Goal: Navigation & Orientation: Find specific page/section

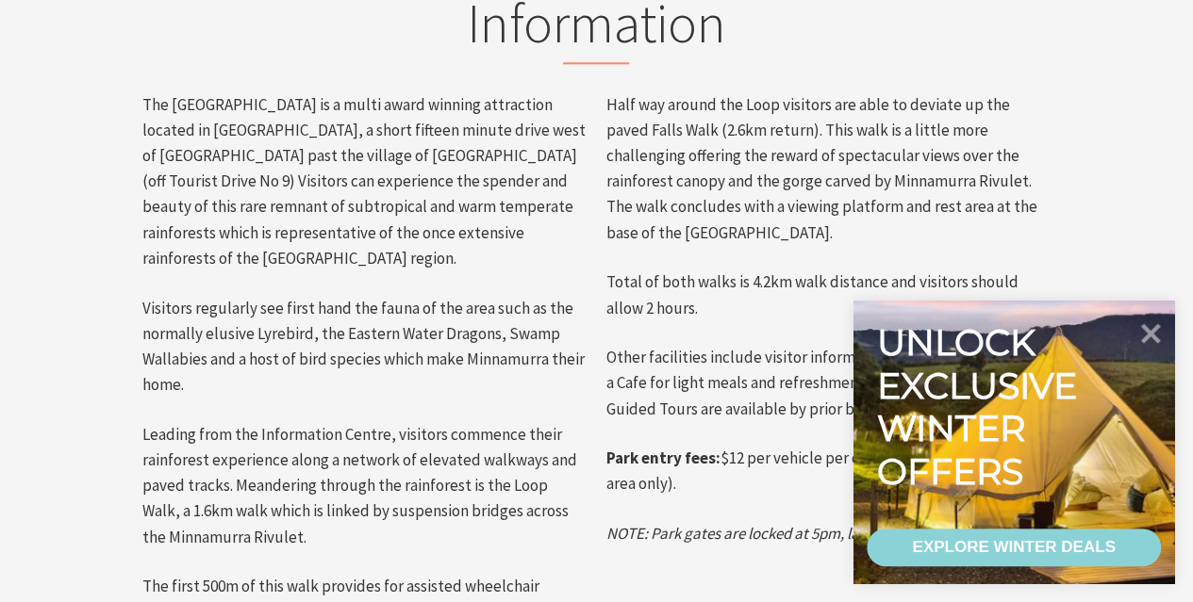
scroll to position [1185, 0]
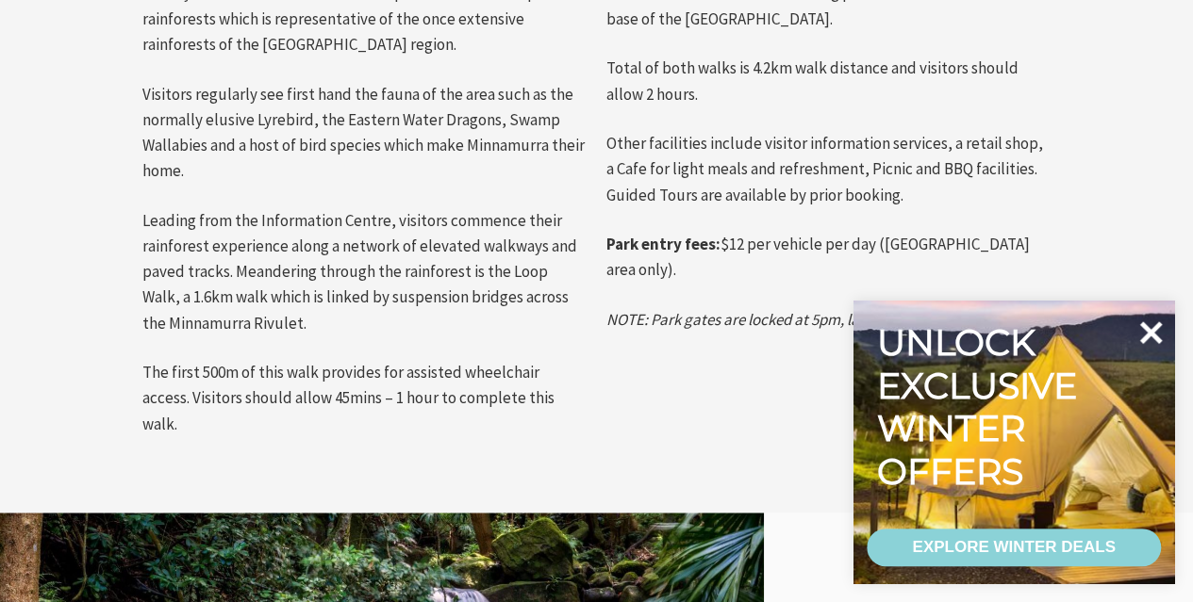
click at [1157, 333] on icon at bounding box center [1150, 332] width 45 height 45
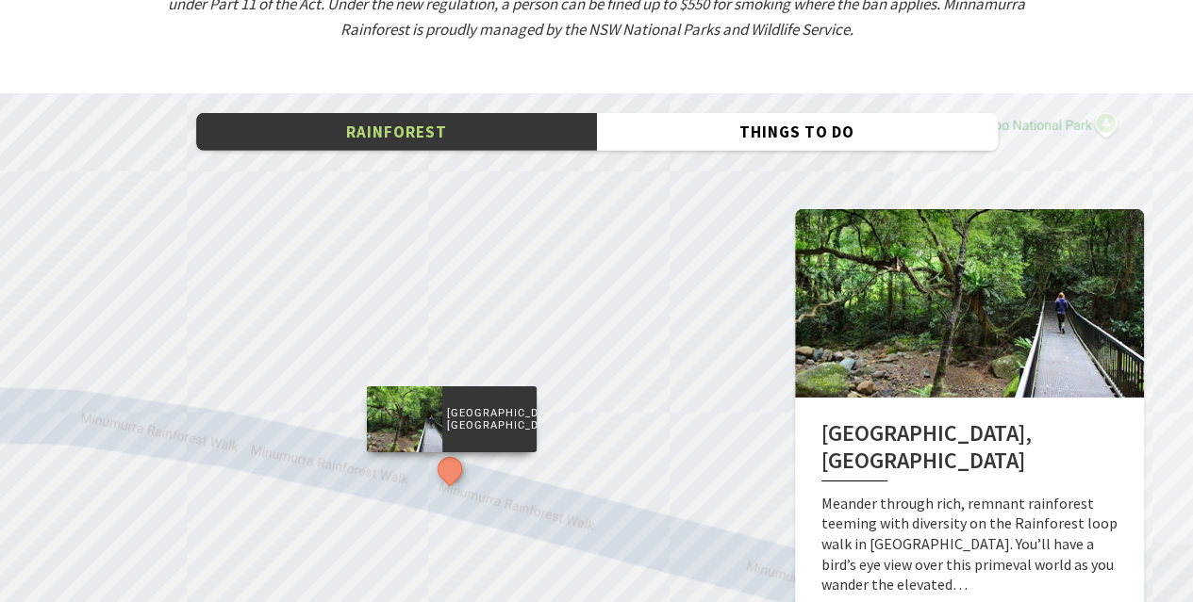
scroll to position [2694, 0]
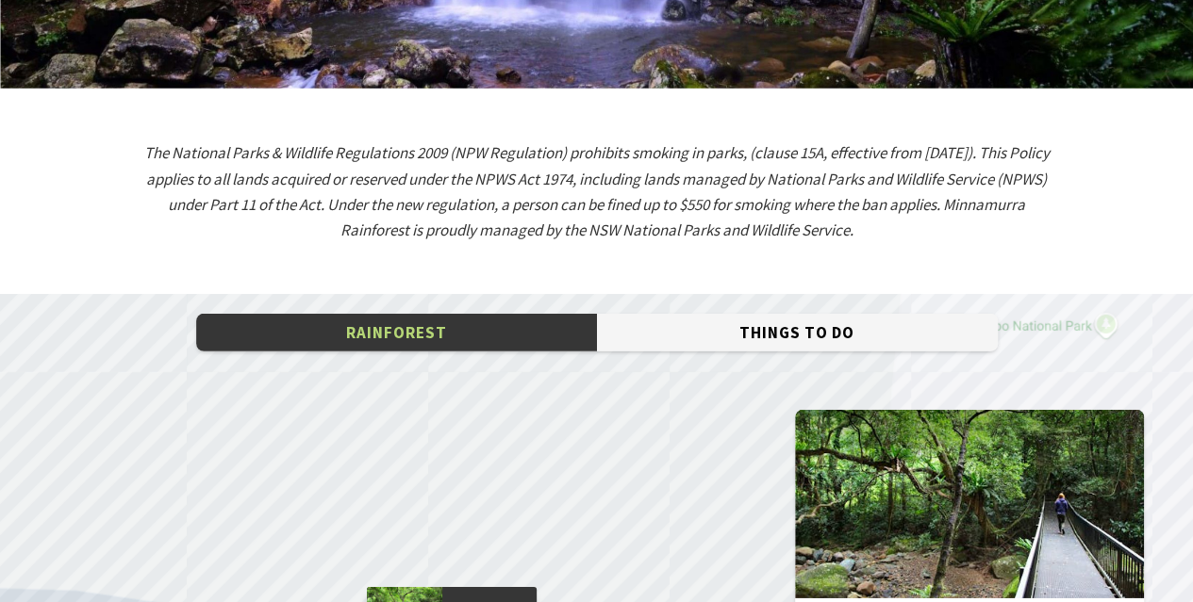
click at [848, 314] on button "Things To Do" at bounding box center [797, 333] width 401 height 39
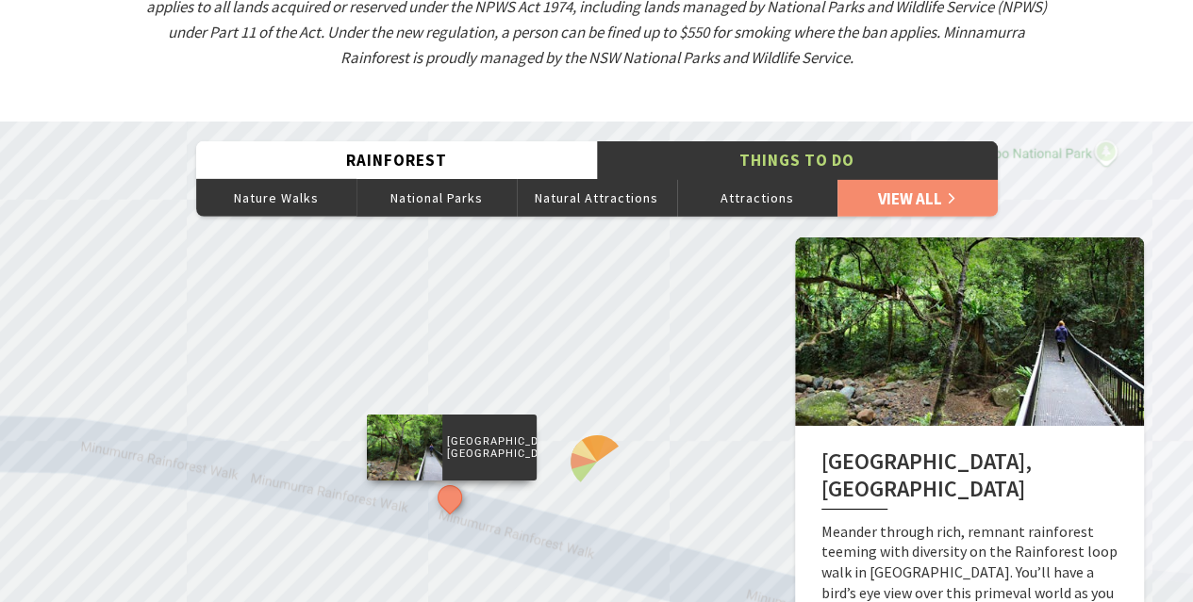
scroll to position [3071, 0]
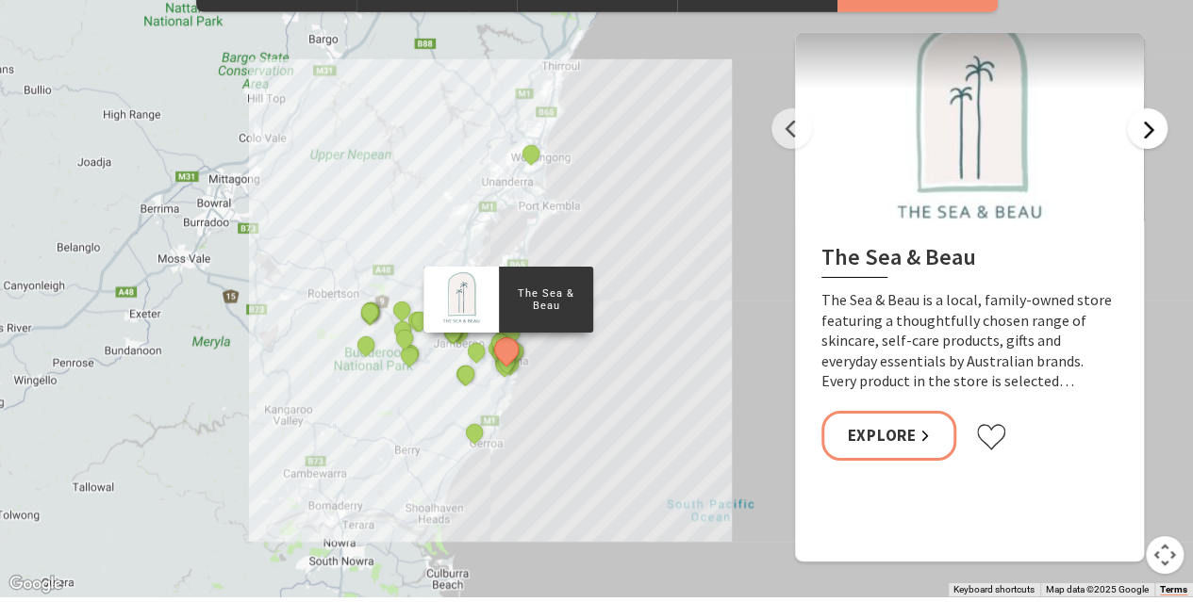
click at [1151, 108] on button "Next" at bounding box center [1147, 128] width 41 height 41
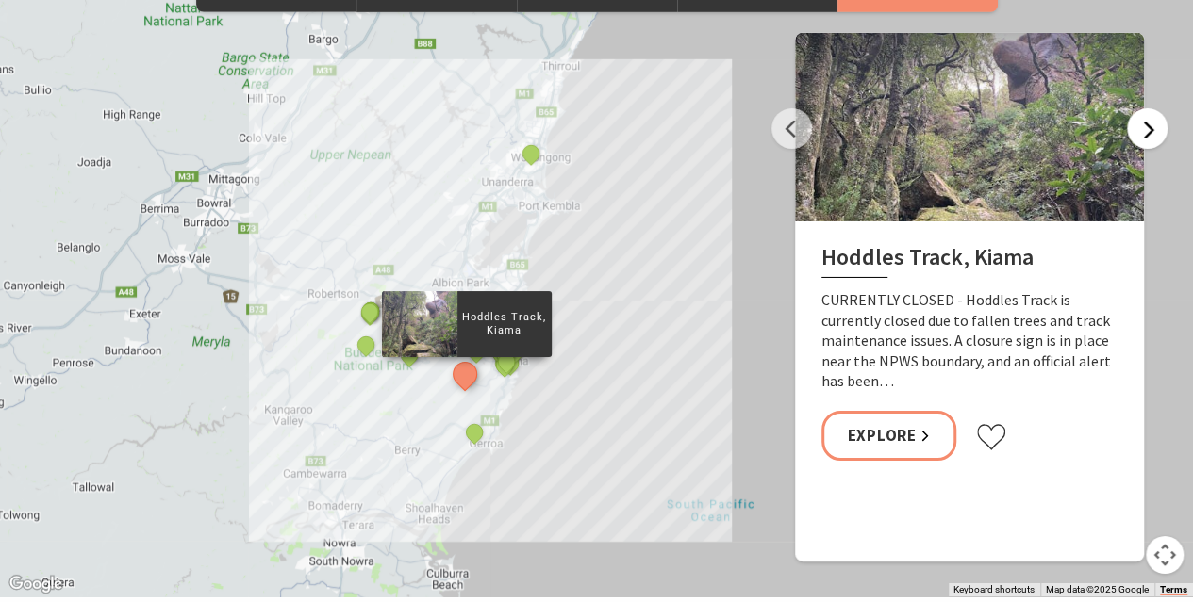
click at [1139, 108] on button "Next" at bounding box center [1147, 128] width 41 height 41
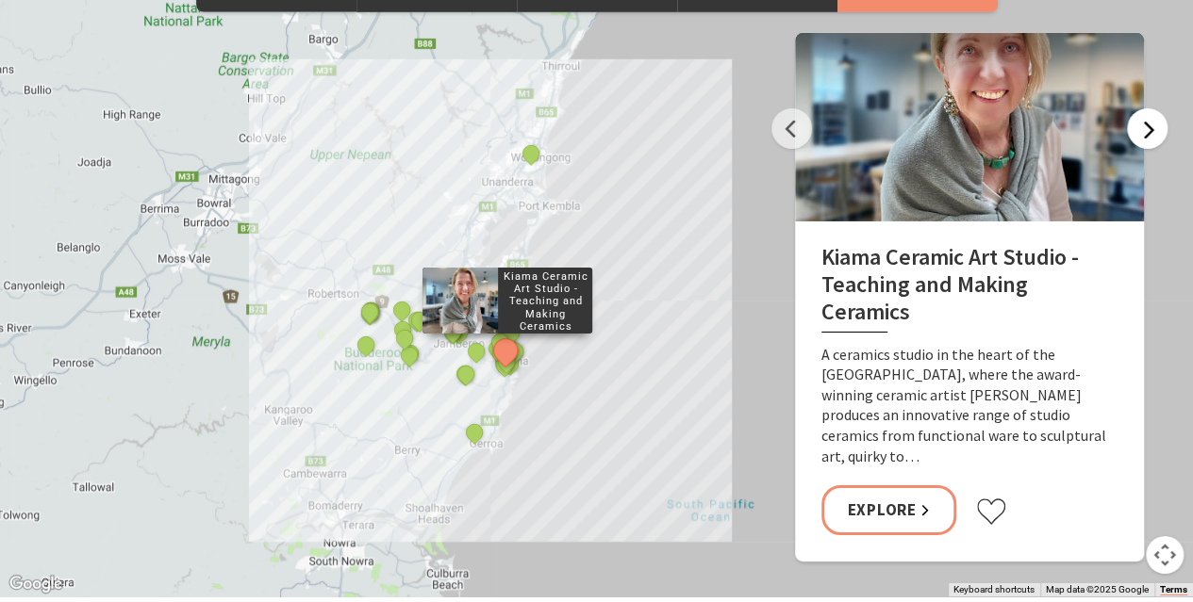
click at [1139, 108] on button "Next" at bounding box center [1147, 128] width 41 height 41
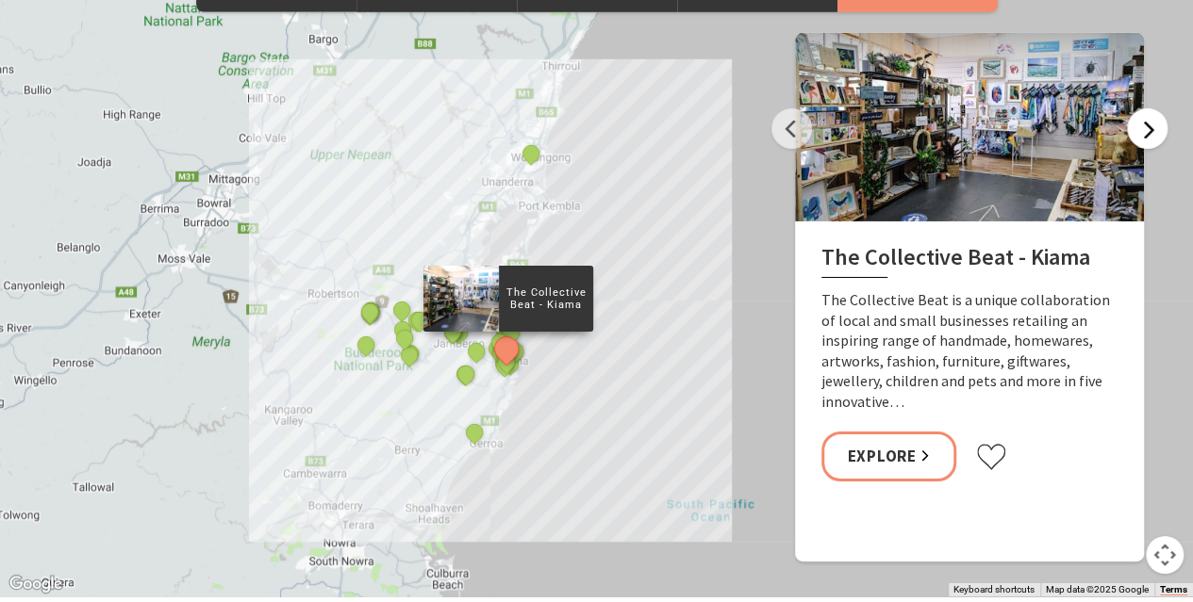
click at [1139, 108] on button "Next" at bounding box center [1147, 128] width 41 height 41
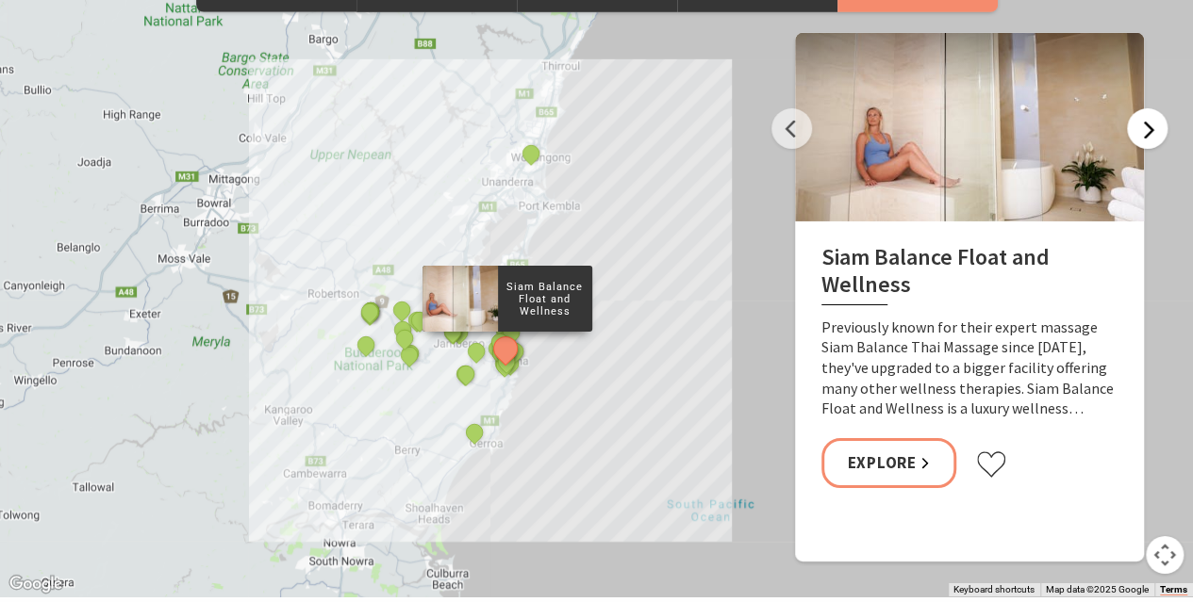
click at [1139, 108] on button "Next" at bounding box center [1147, 128] width 41 height 41
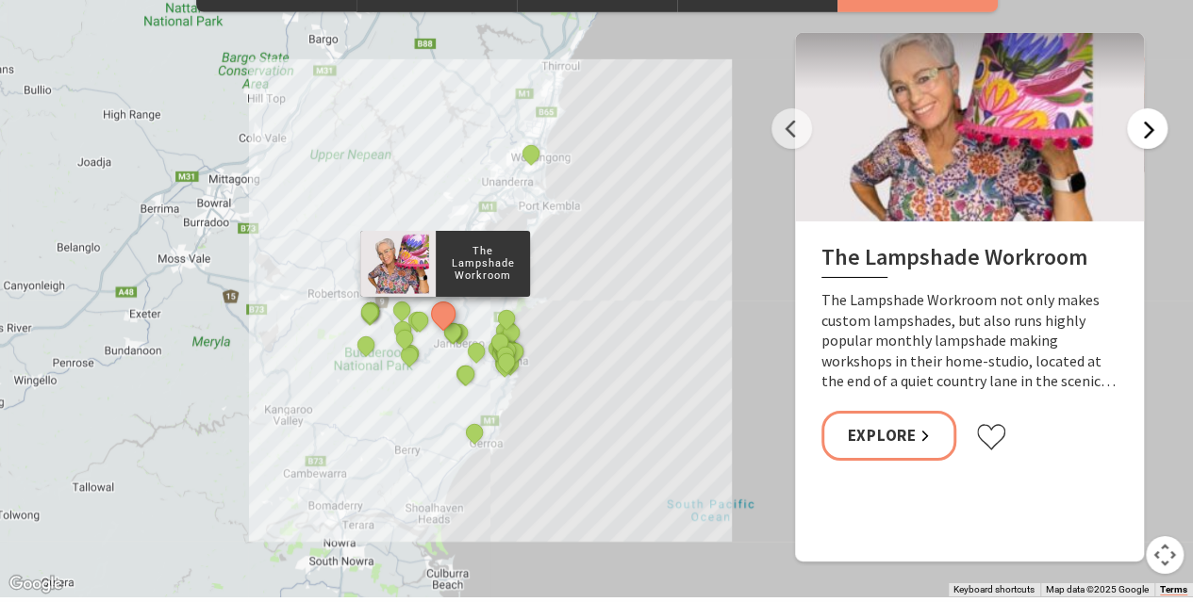
click at [1139, 108] on button "Next" at bounding box center [1147, 128] width 41 height 41
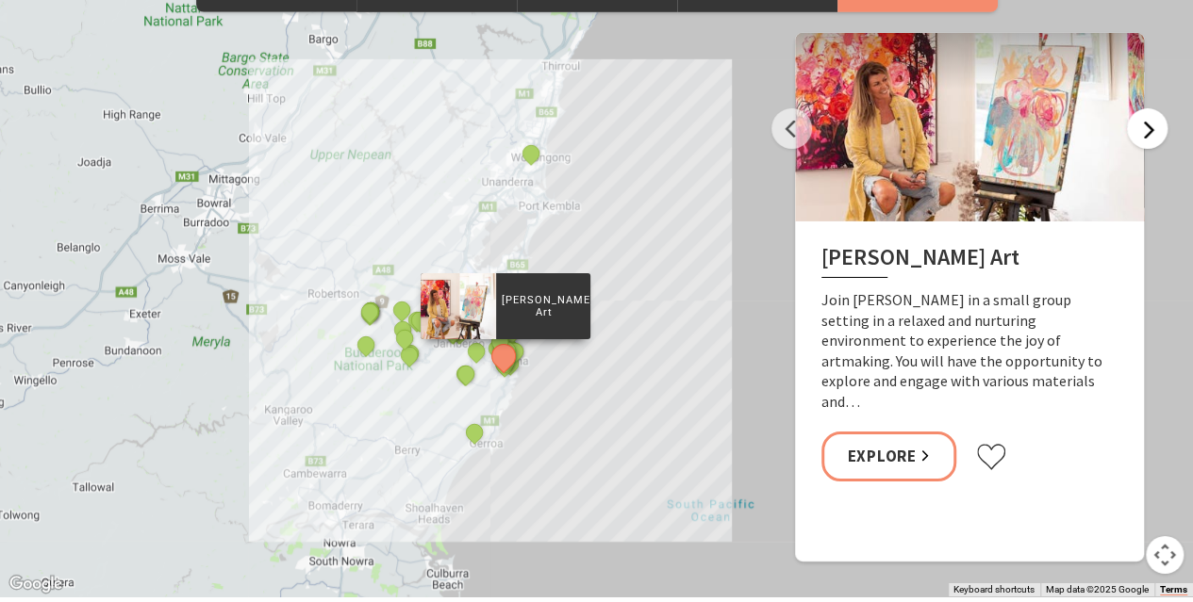
click at [1139, 108] on button "Next" at bounding box center [1147, 128] width 41 height 41
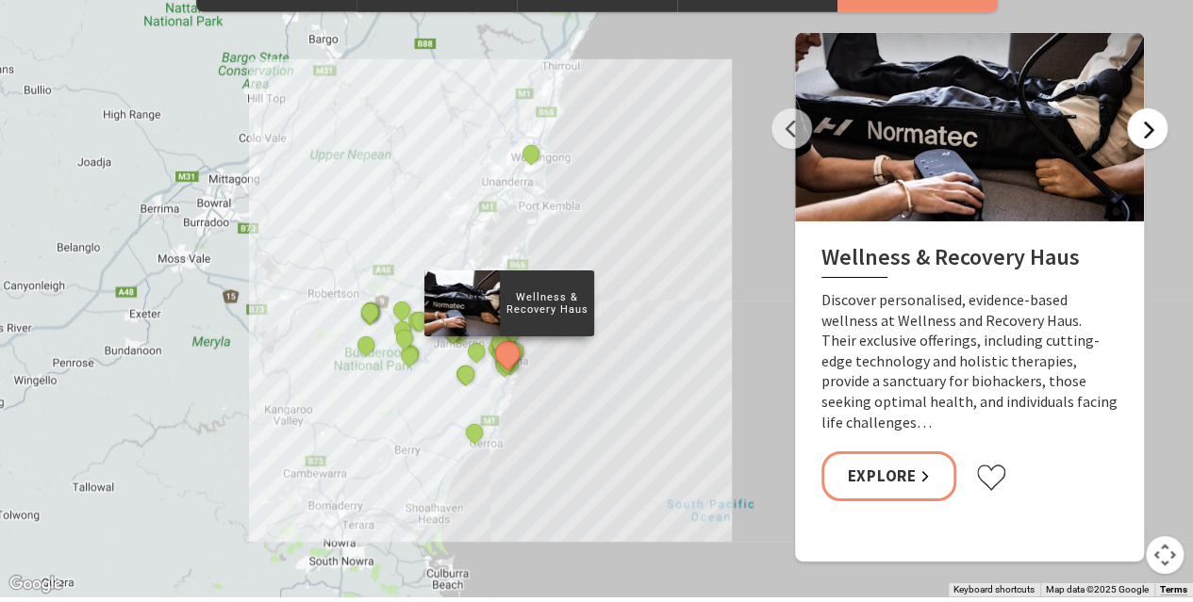
click at [1139, 108] on button "Next" at bounding box center [1147, 128] width 41 height 41
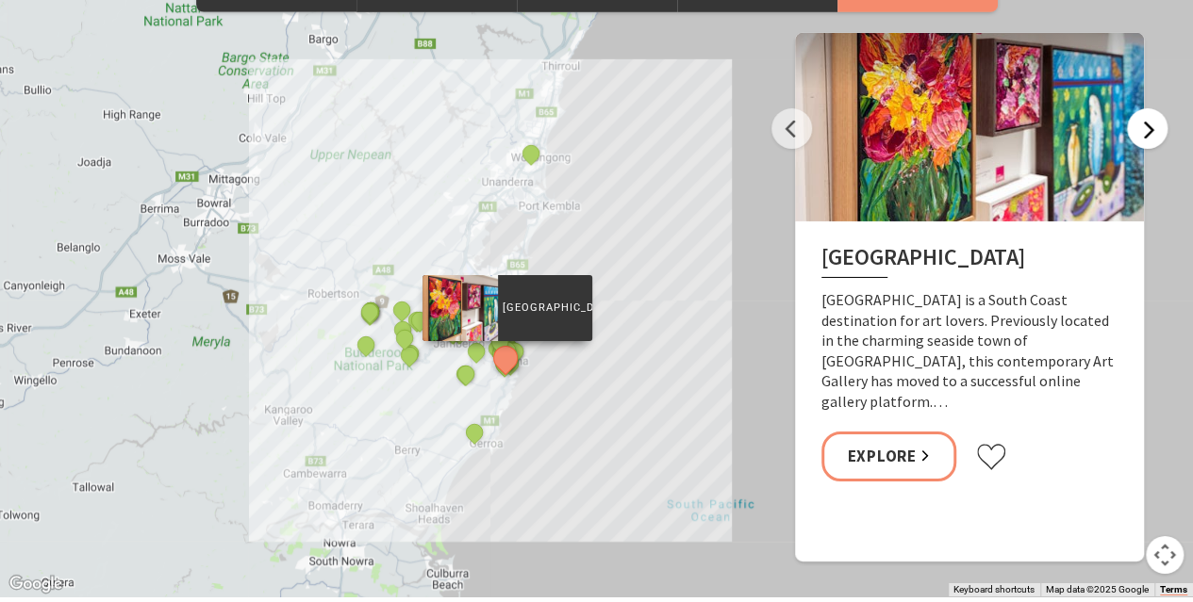
click at [1139, 108] on button "Next" at bounding box center [1147, 128] width 41 height 41
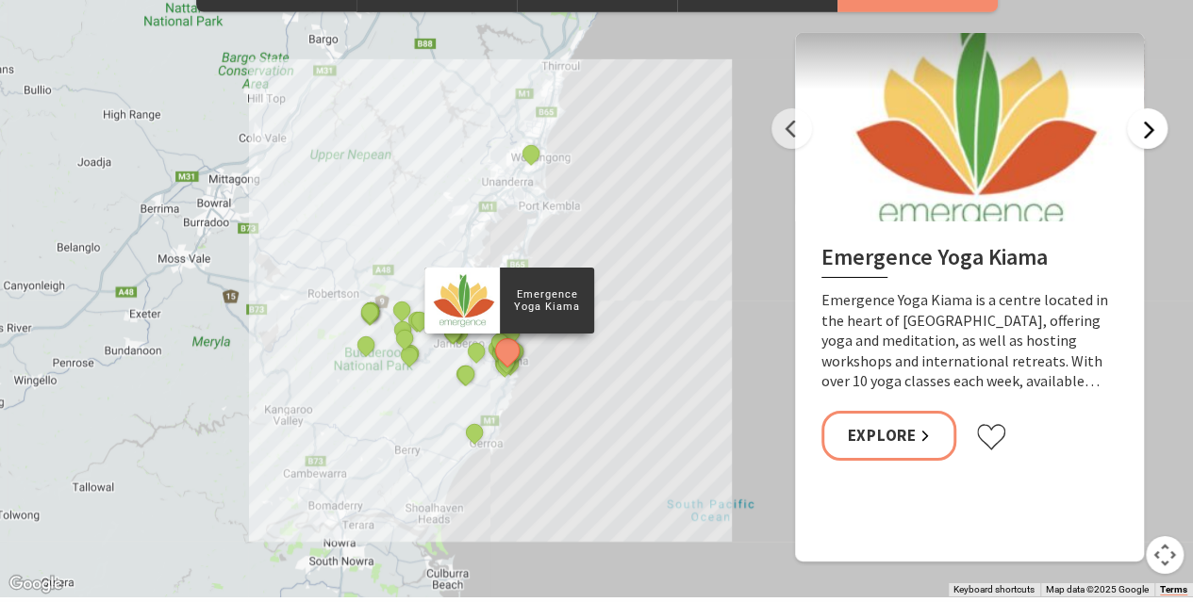
click at [1139, 108] on button "Next" at bounding box center [1147, 128] width 41 height 41
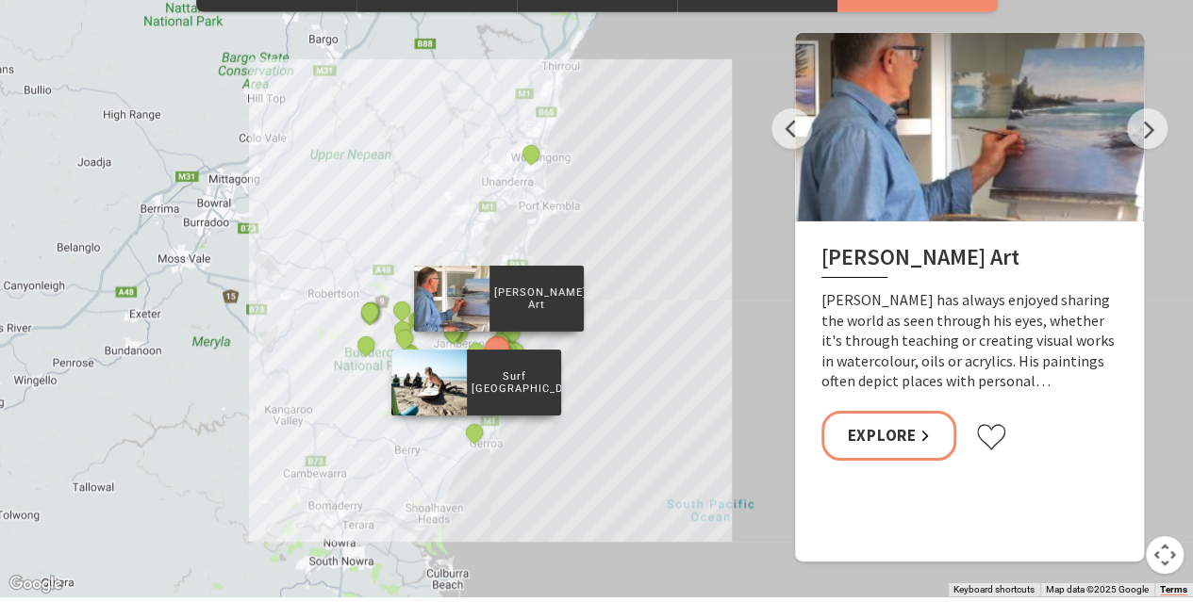
click at [486, 421] on div "Surf [GEOGRAPHIC_DATA]" at bounding box center [476, 435] width 28 height 28
click at [478, 416] on button "See detail about Surf Camp Australia" at bounding box center [473, 433] width 35 height 35
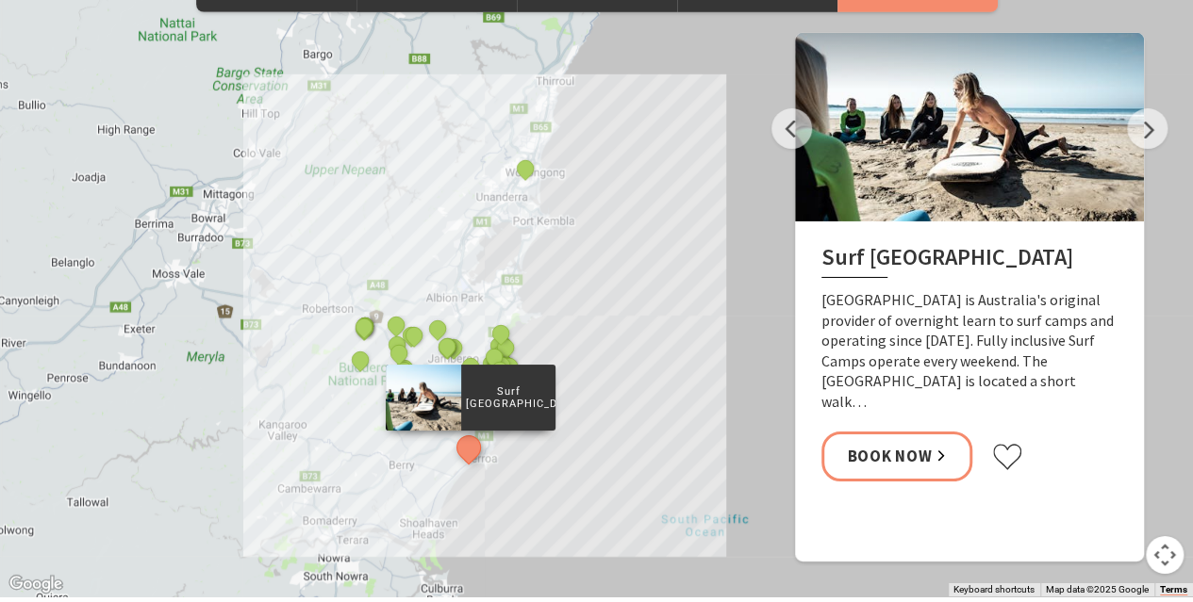
click at [422, 400] on div "The Sea & Beau Hoddles Track, Kiama Kiama Ceramic Art Studio - Teaching and Mak…" at bounding box center [596, 257] width 1193 height 679
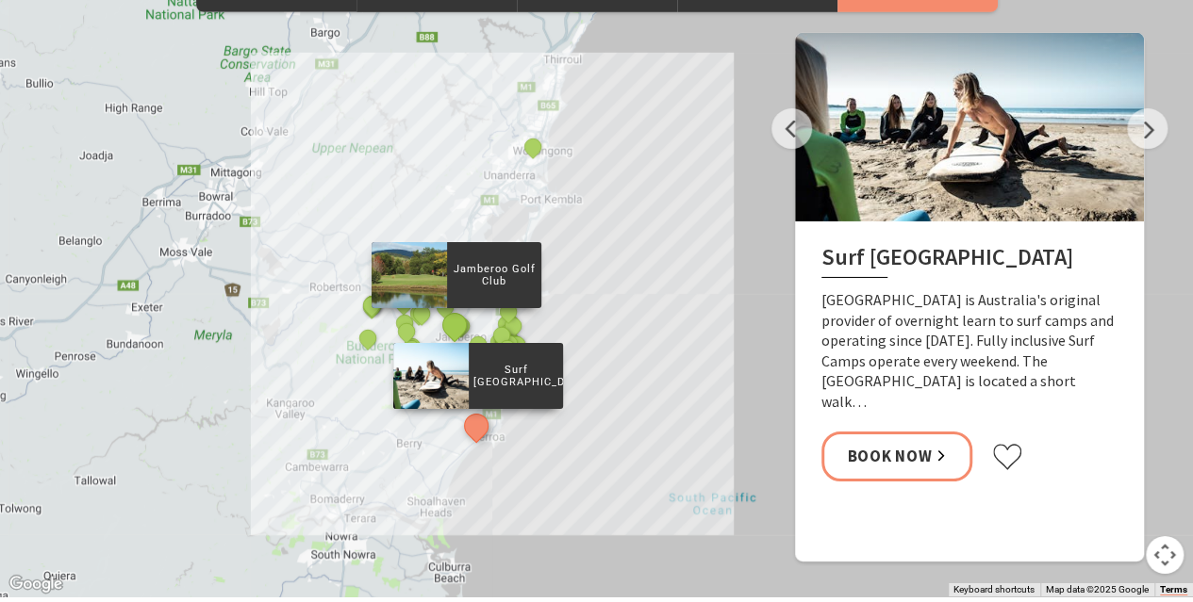
click at [454, 308] on button "See detail about Jamberoo Golf Club" at bounding box center [454, 325] width 35 height 35
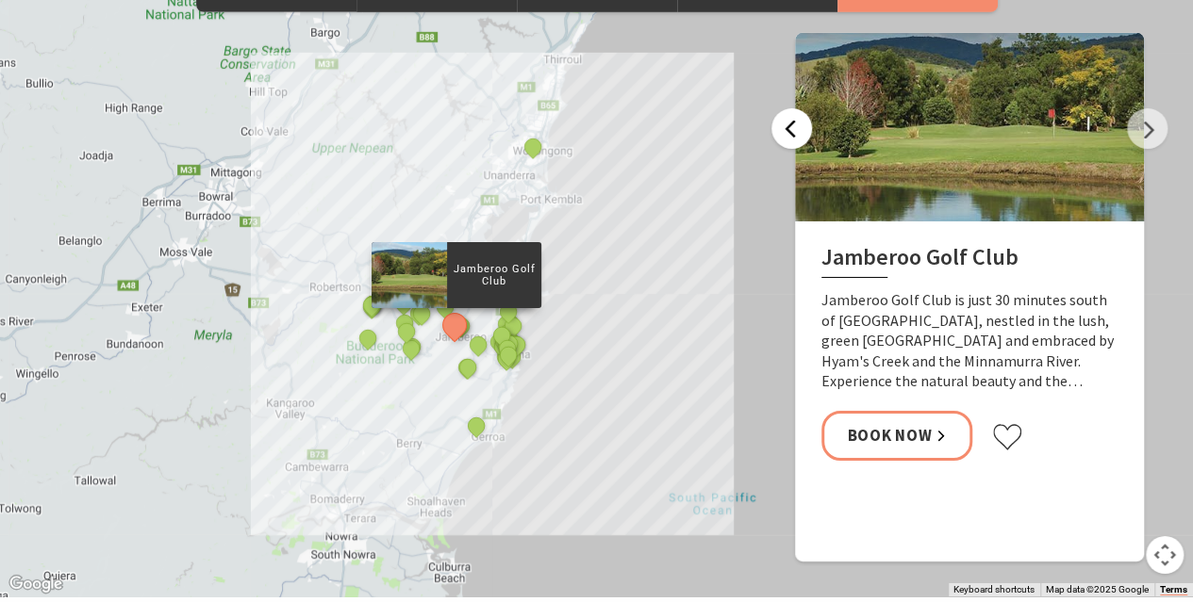
click at [784, 108] on button "Previous" at bounding box center [791, 128] width 41 height 41
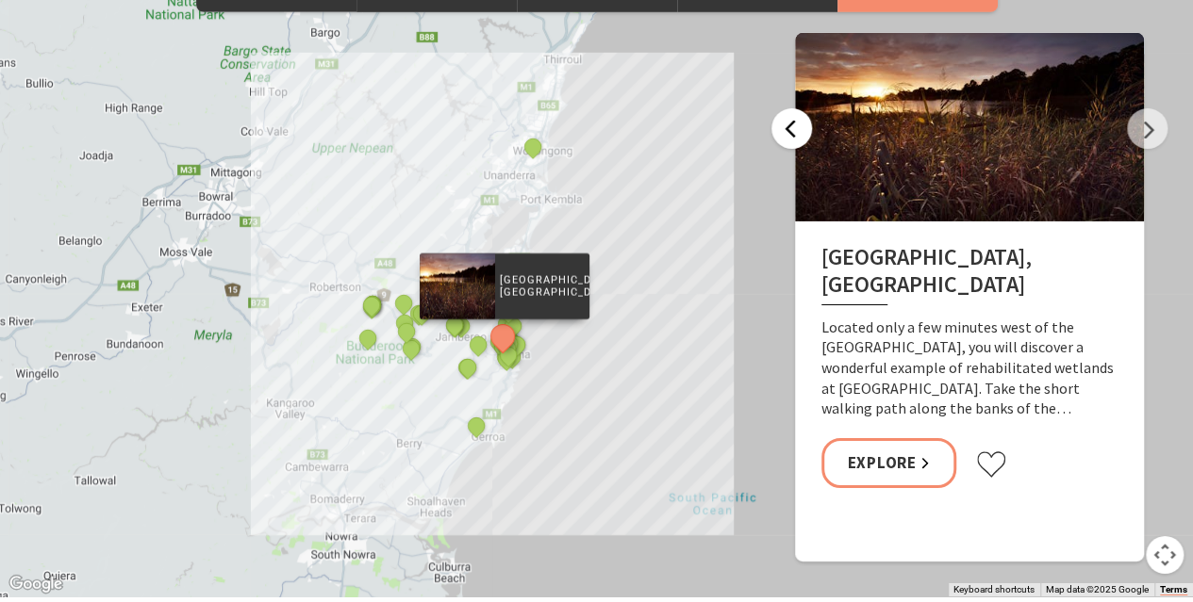
click at [784, 108] on button "Previous" at bounding box center [791, 128] width 41 height 41
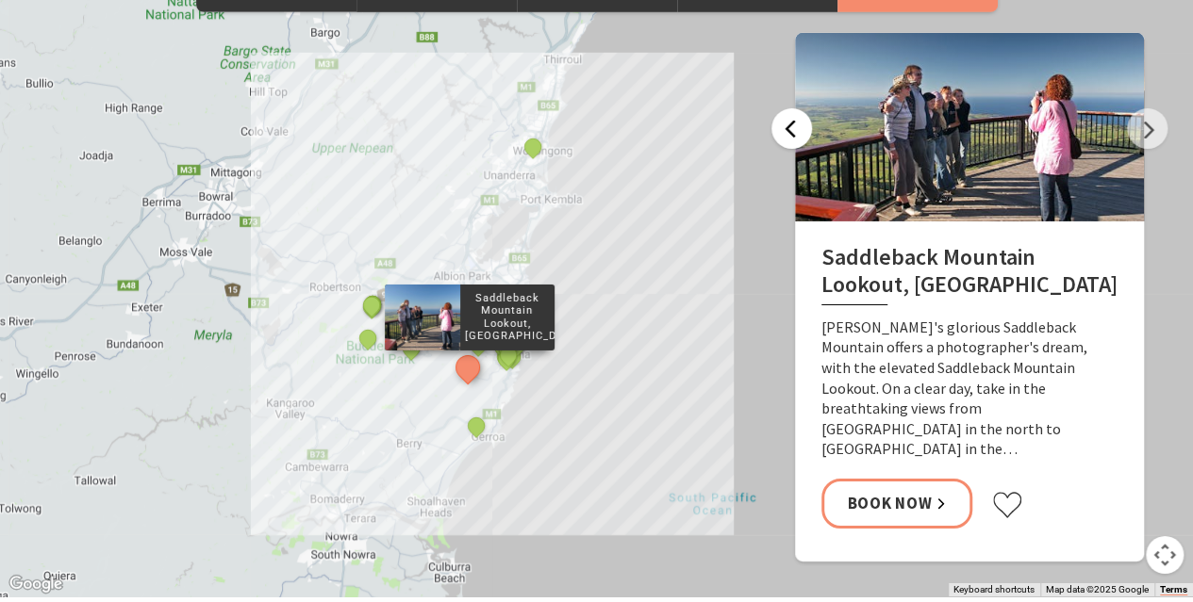
click at [784, 108] on button "Previous" at bounding box center [791, 128] width 41 height 41
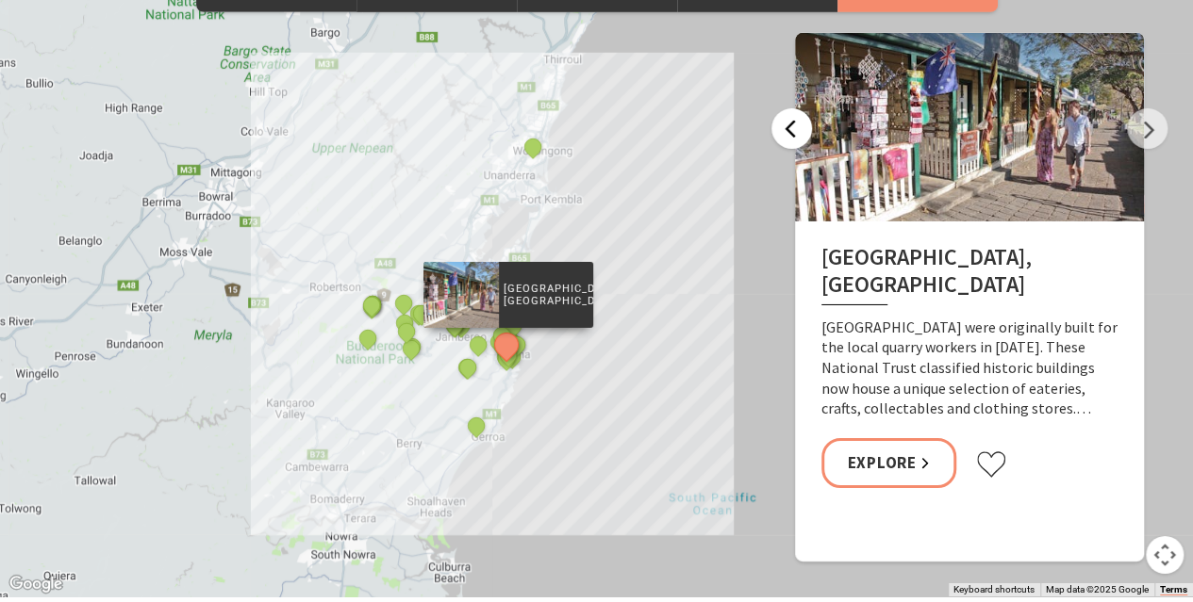
click at [784, 108] on button "Previous" at bounding box center [791, 128] width 41 height 41
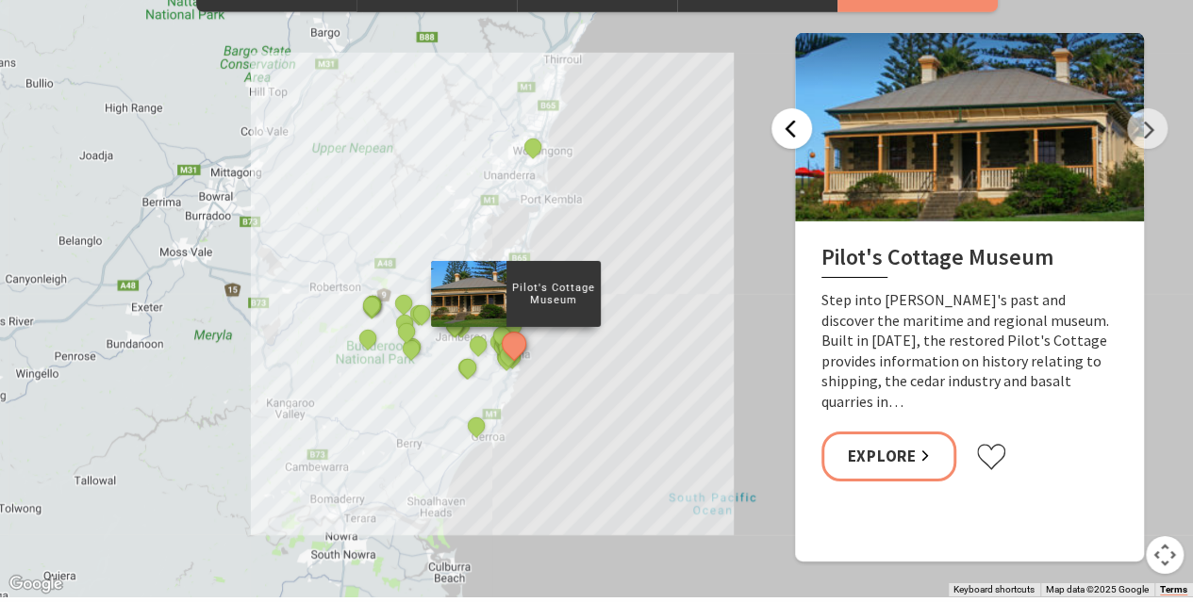
click at [784, 108] on button "Previous" at bounding box center [791, 128] width 41 height 41
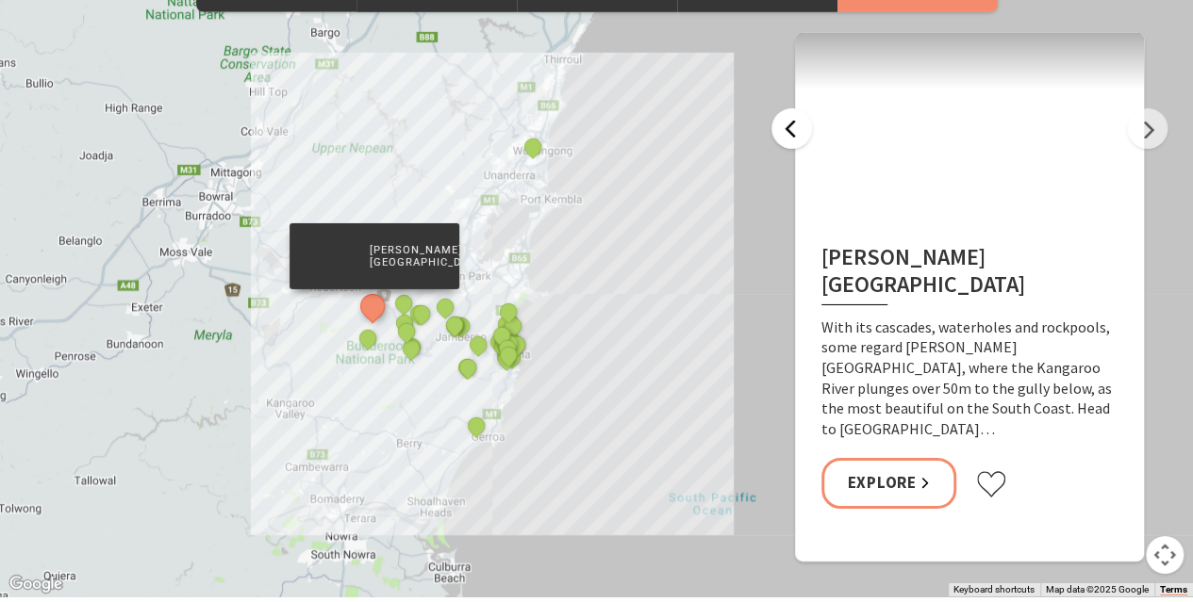
click at [784, 108] on button "Previous" at bounding box center [791, 128] width 41 height 41
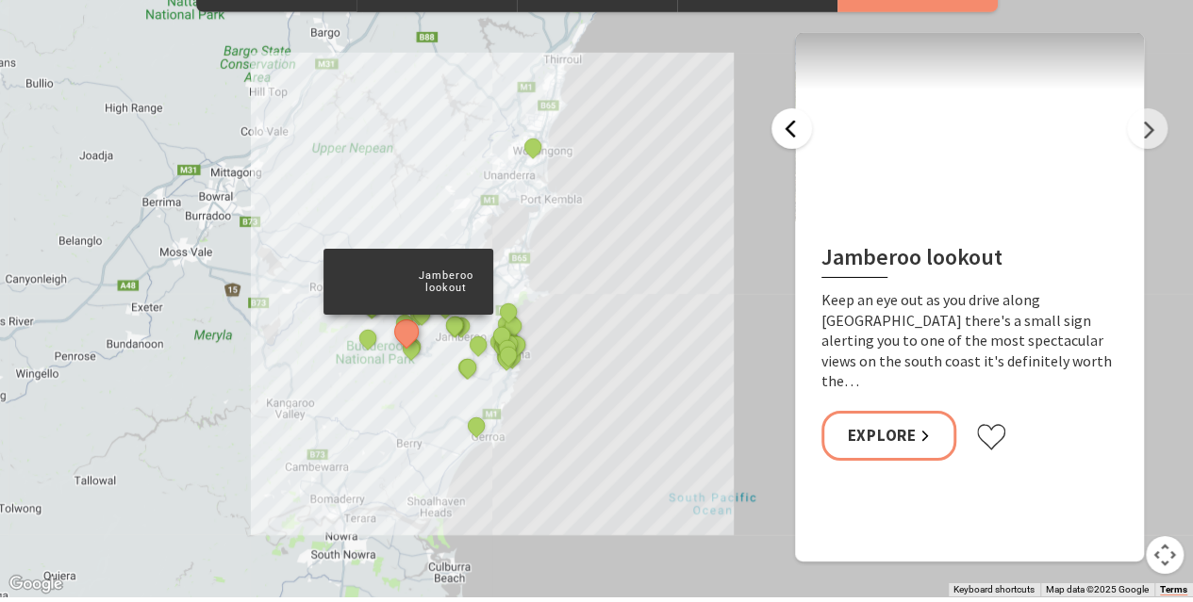
click at [784, 108] on button "Previous" at bounding box center [791, 128] width 41 height 41
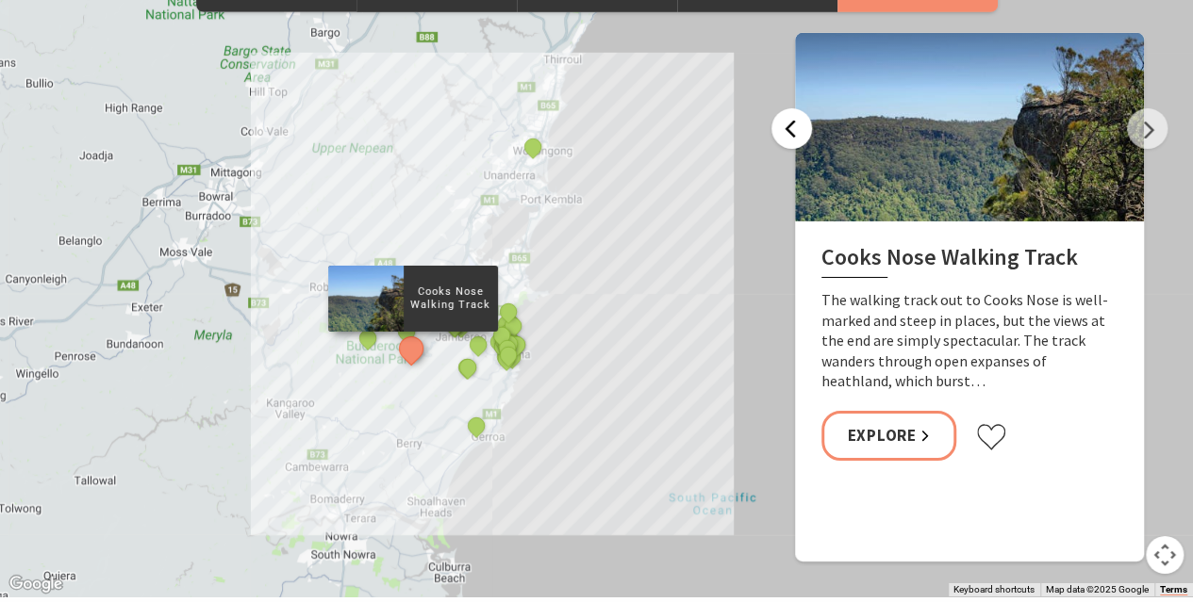
click at [784, 108] on button "Previous" at bounding box center [791, 128] width 41 height 41
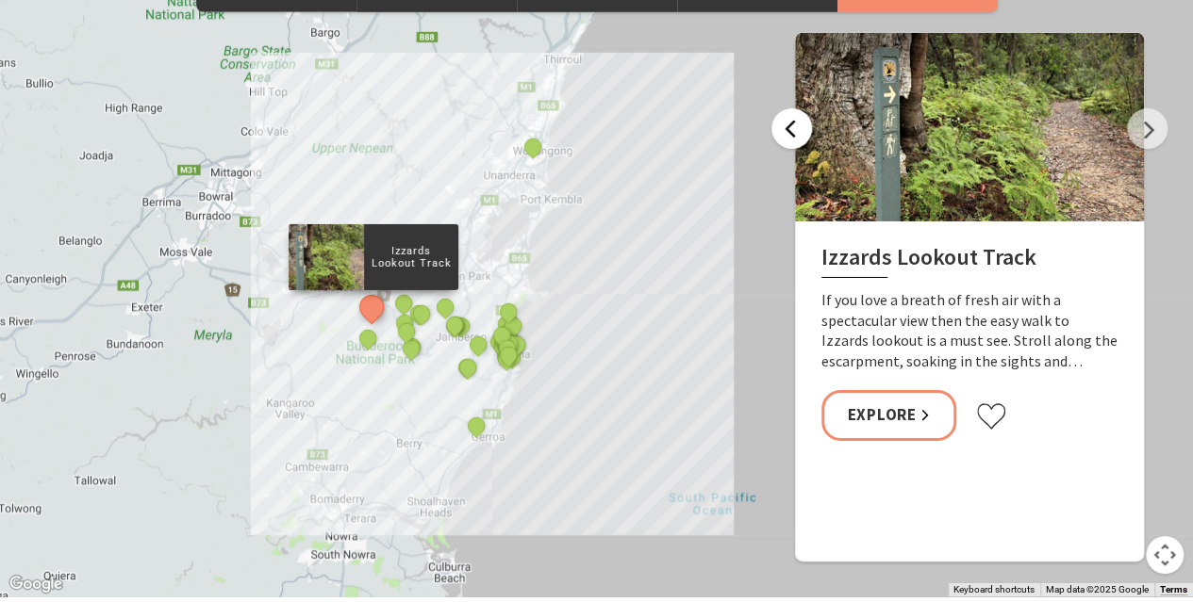
click at [784, 108] on button "Previous" at bounding box center [791, 128] width 41 height 41
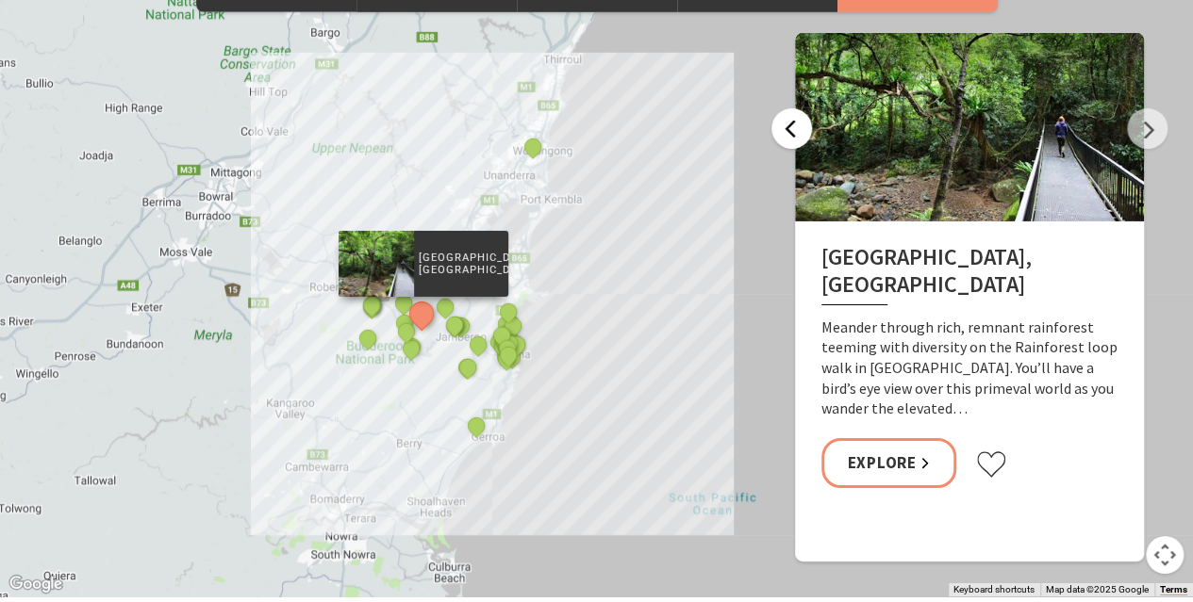
click at [784, 108] on button "Previous" at bounding box center [791, 128] width 41 height 41
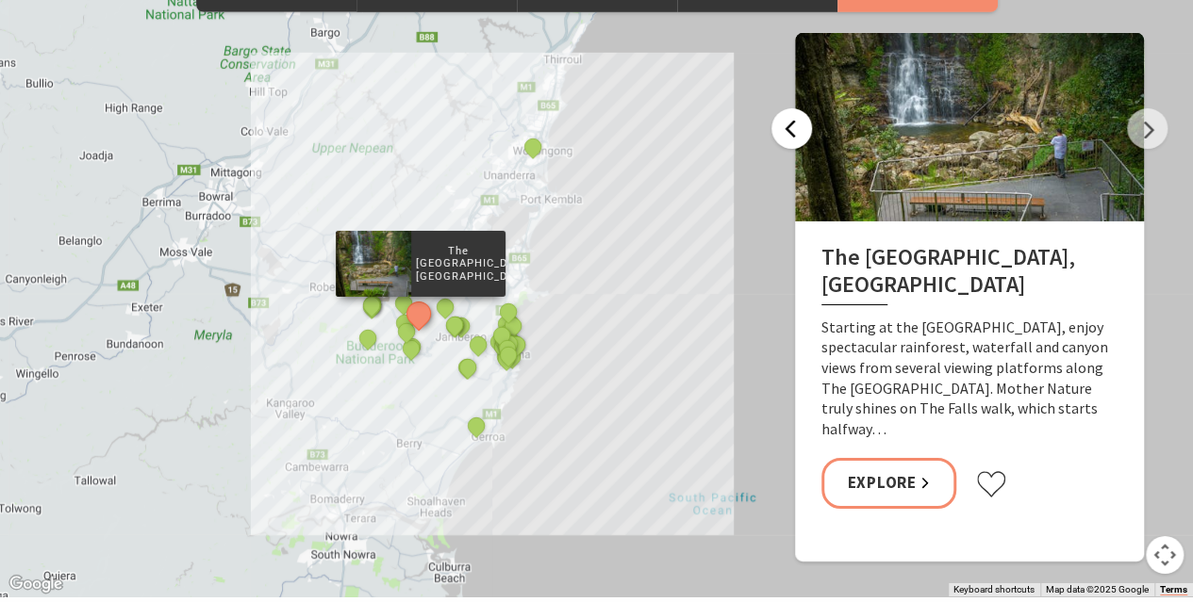
click at [784, 108] on button "Previous" at bounding box center [791, 128] width 41 height 41
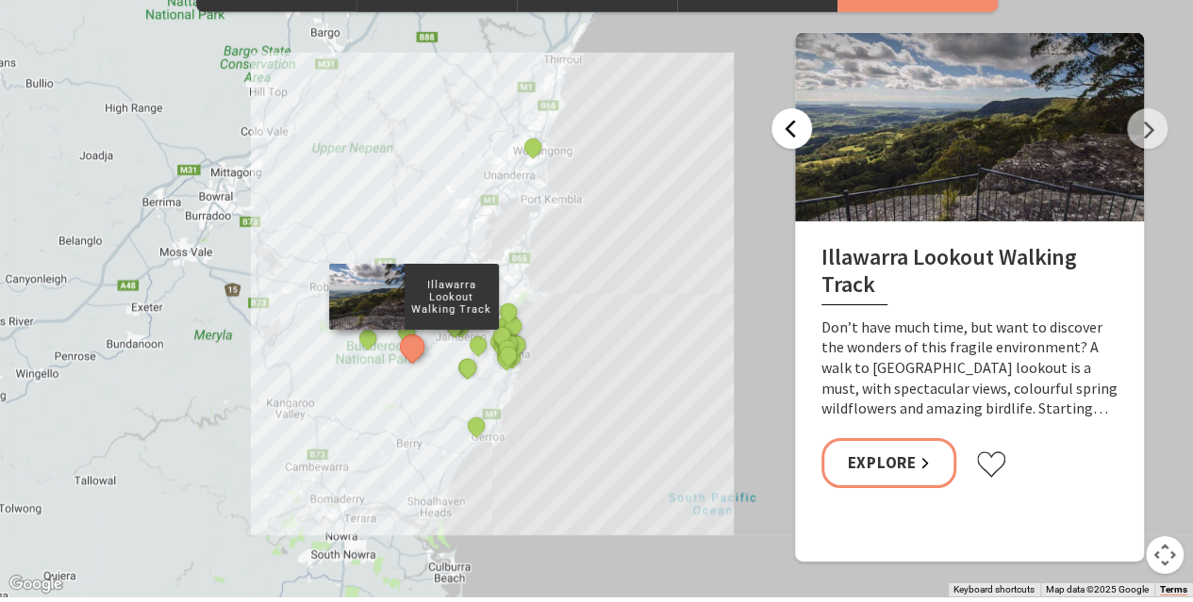
click at [784, 108] on button "Previous" at bounding box center [791, 128] width 41 height 41
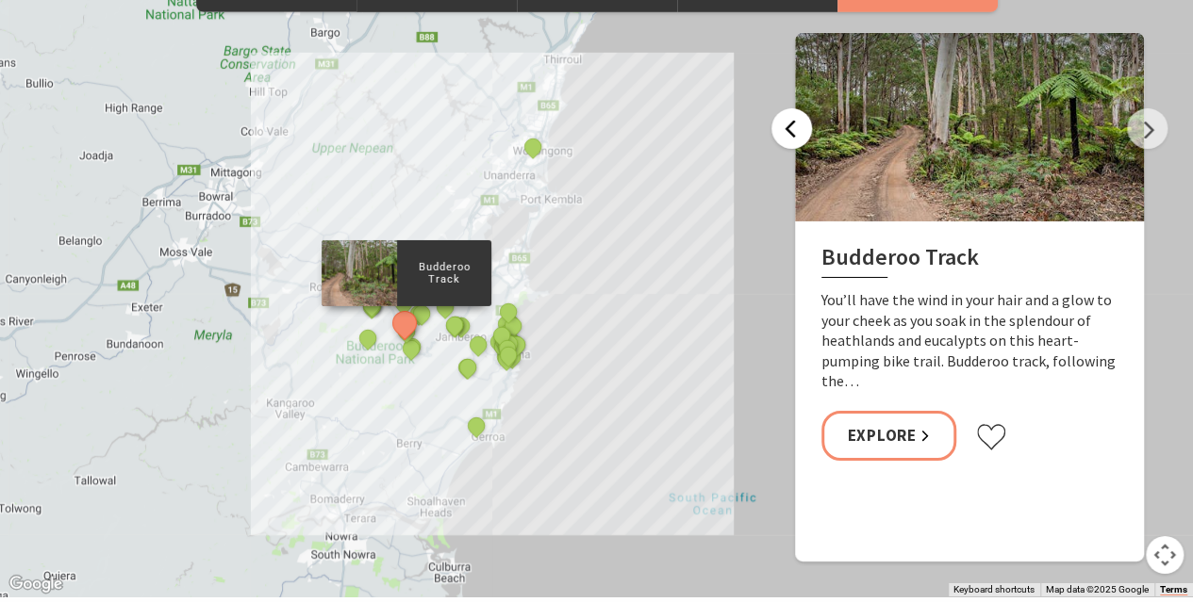
click at [784, 108] on button "Previous" at bounding box center [791, 128] width 41 height 41
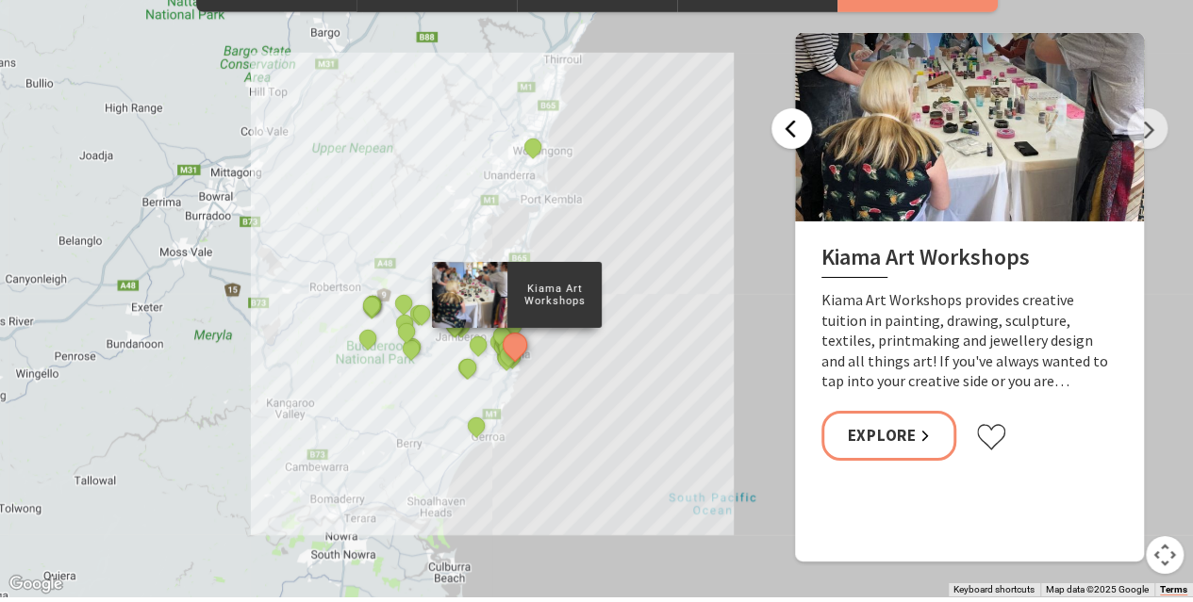
click at [784, 108] on button "Previous" at bounding box center [791, 128] width 41 height 41
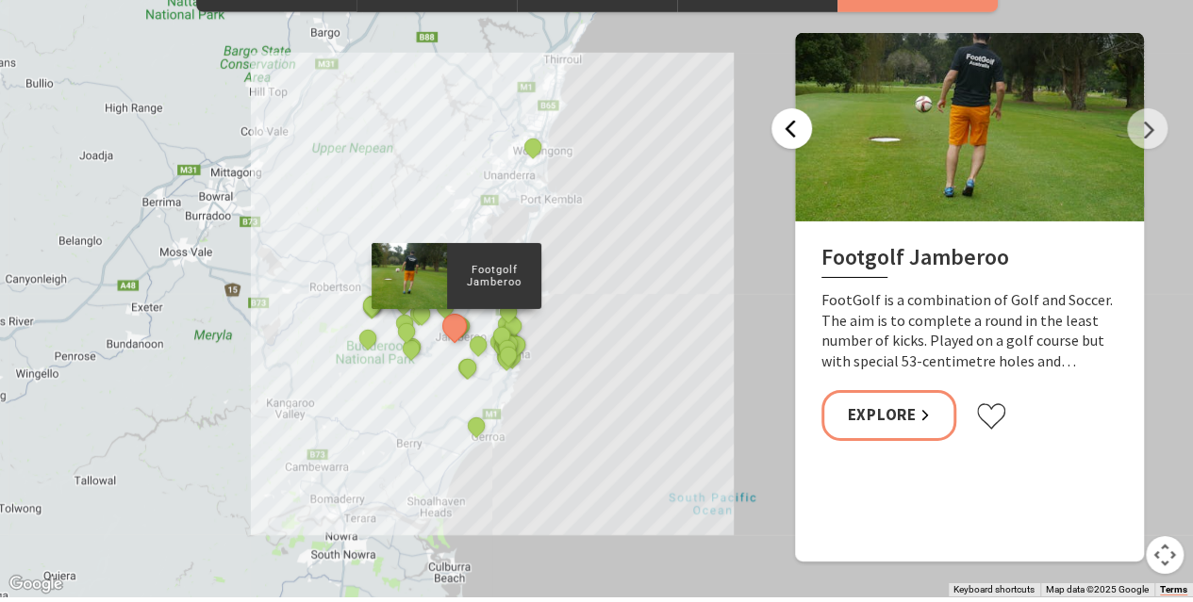
click at [784, 108] on button "Previous" at bounding box center [791, 128] width 41 height 41
